Goal: Find contact information: Find contact information

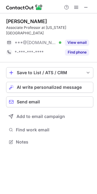
scroll to position [138, 97]
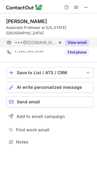
click at [80, 43] on button "View email" at bounding box center [77, 43] width 24 height 6
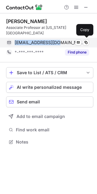
drag, startPoint x: 14, startPoint y: 42, endPoint x: 59, endPoint y: 41, distance: 45.4
click at [59, 41] on div "[EMAIL_ADDRESS][DOMAIN_NAME] Verified Send email Copy" at bounding box center [47, 43] width 83 height 10
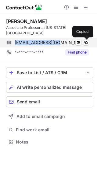
copy span "[EMAIL_ADDRESS][DOMAIN_NAME]"
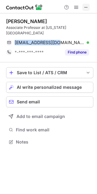
click at [87, 7] on span at bounding box center [86, 7] width 5 height 5
click at [23, 37] on div "[PERSON_NAME] Associate Professor at [US_STATE][GEOGRAPHIC_DATA] [EMAIL_ADDRESS…" at bounding box center [49, 37] width 87 height 39
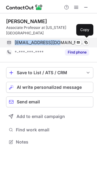
drag, startPoint x: 14, startPoint y: 42, endPoint x: 61, endPoint y: 42, distance: 46.3
click at [61, 42] on div "[EMAIL_ADDRESS][DOMAIN_NAME] Verified" at bounding box center [52, 42] width 74 height 5
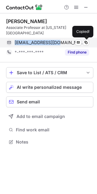
copy span "[EMAIL_ADDRESS][DOMAIN_NAME]"
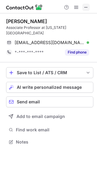
click at [86, 3] on div at bounding box center [48, 6] width 97 height 13
click at [86, 5] on span at bounding box center [86, 7] width 5 height 5
